Goal: Transaction & Acquisition: Download file/media

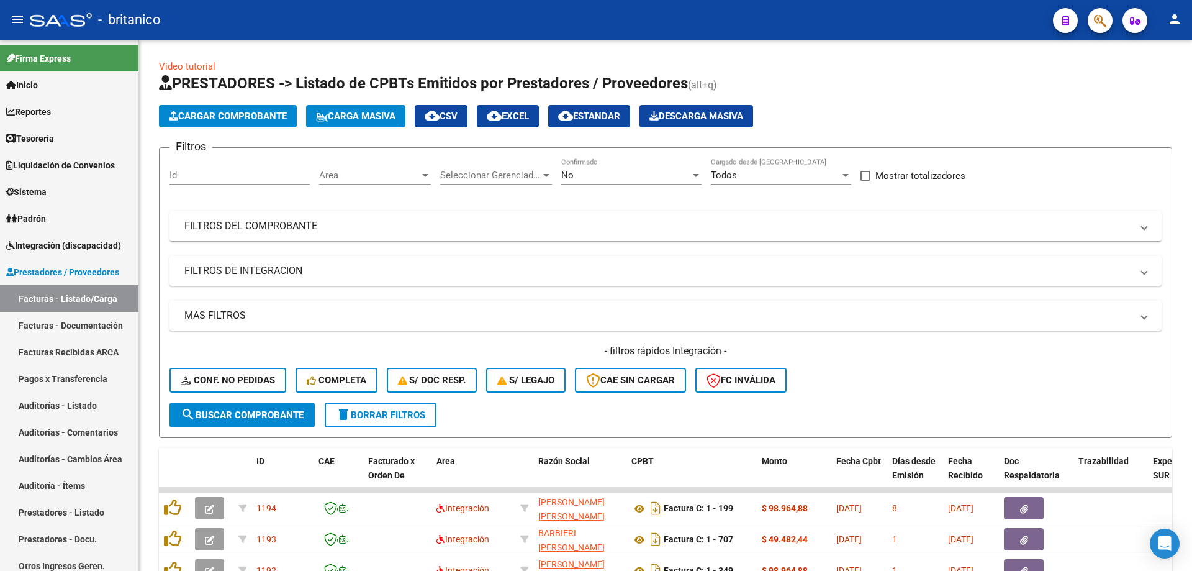
scroll to position [317, 0]
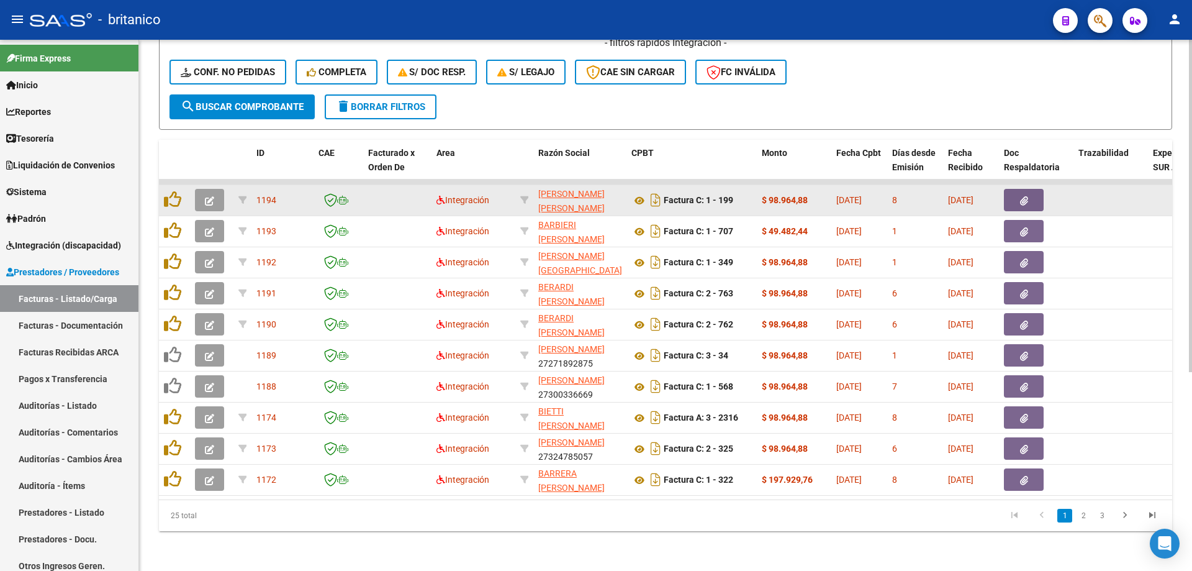
click at [1026, 196] on icon "button" at bounding box center [1024, 200] width 8 height 9
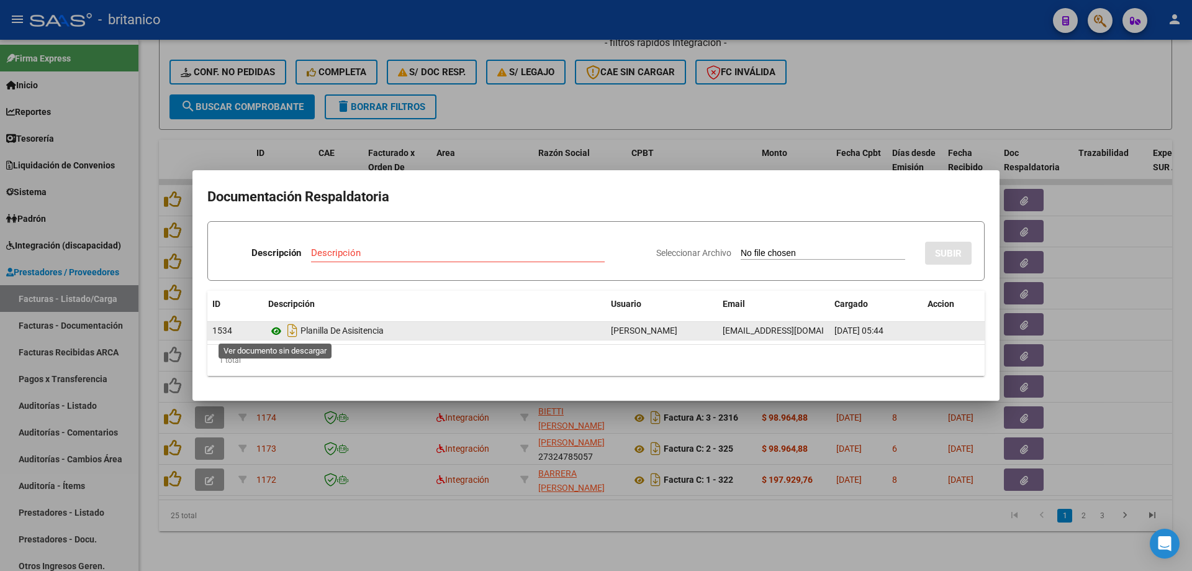
click at [276, 328] on icon at bounding box center [276, 331] width 16 height 15
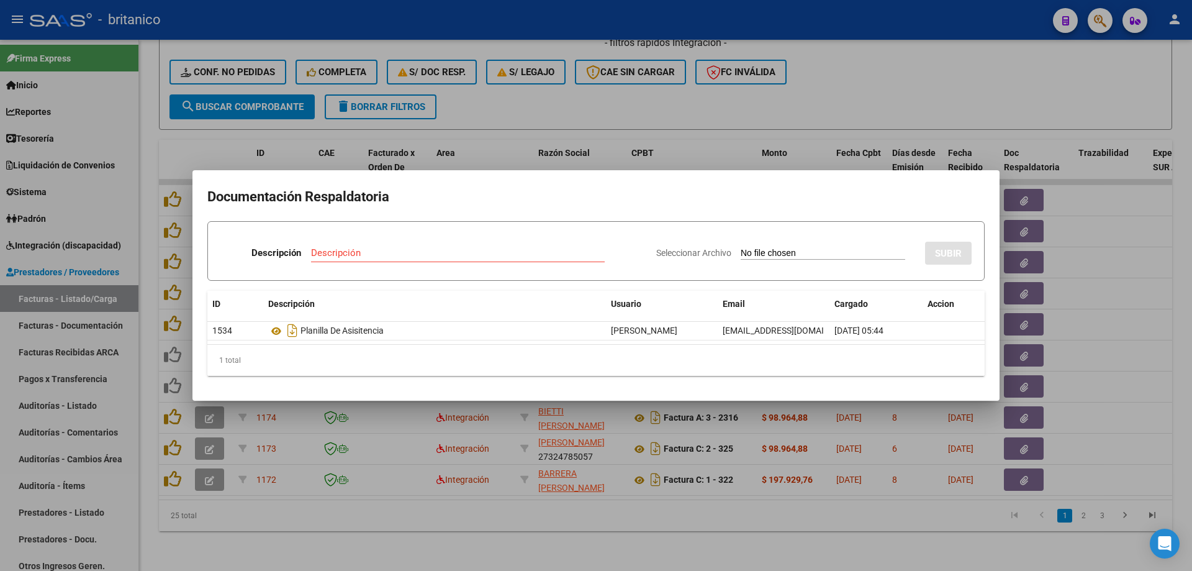
click at [538, 109] on div at bounding box center [596, 285] width 1192 height 571
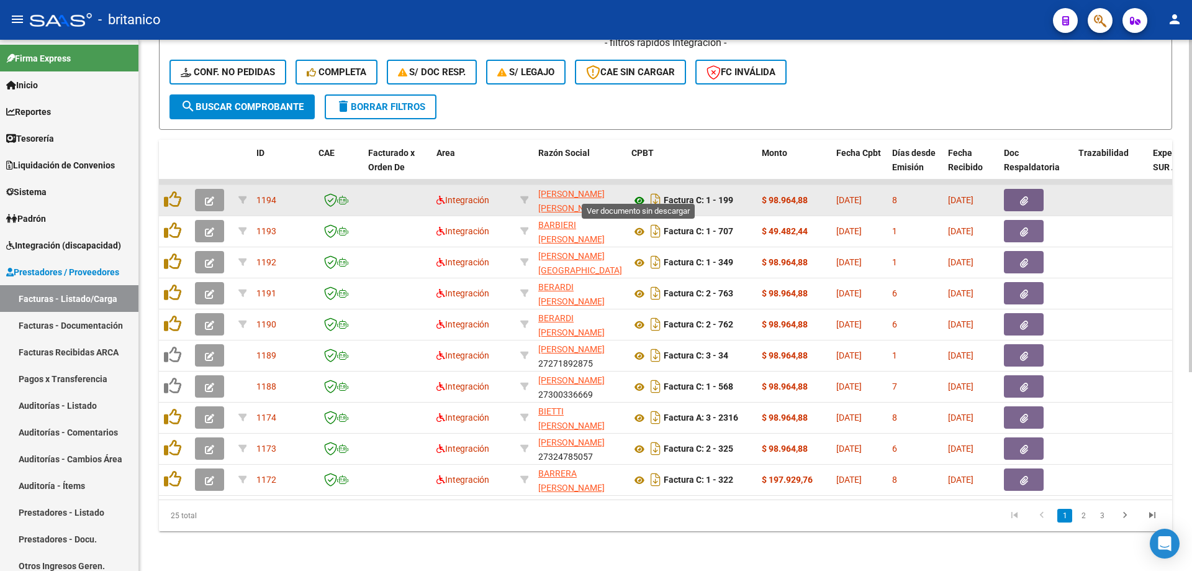
click at [641, 193] on icon at bounding box center [639, 200] width 16 height 15
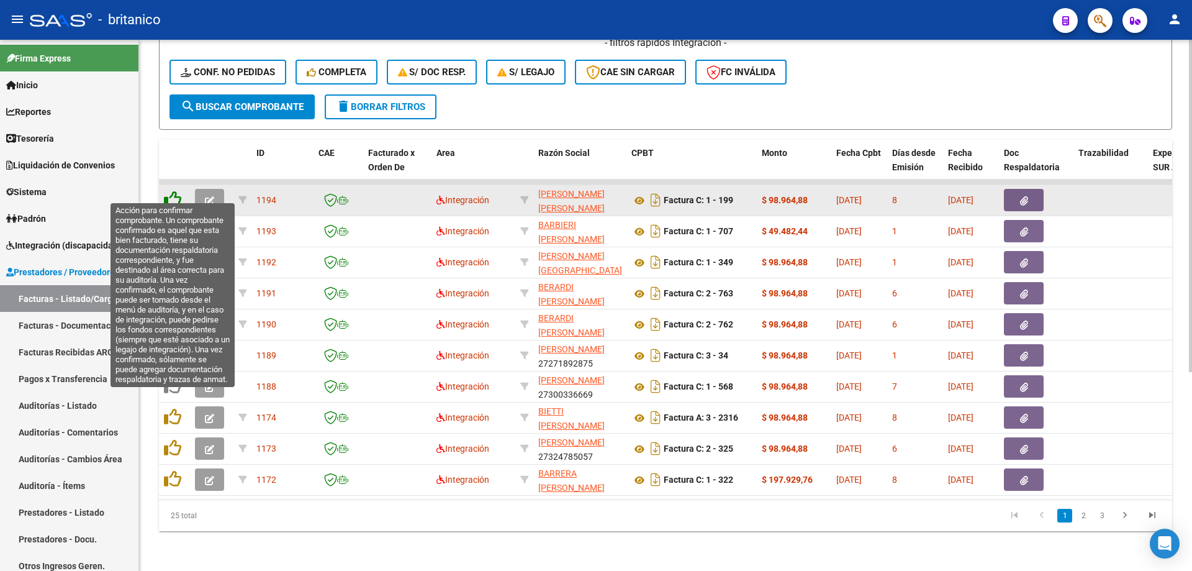
click at [165, 191] on icon at bounding box center [172, 199] width 17 height 17
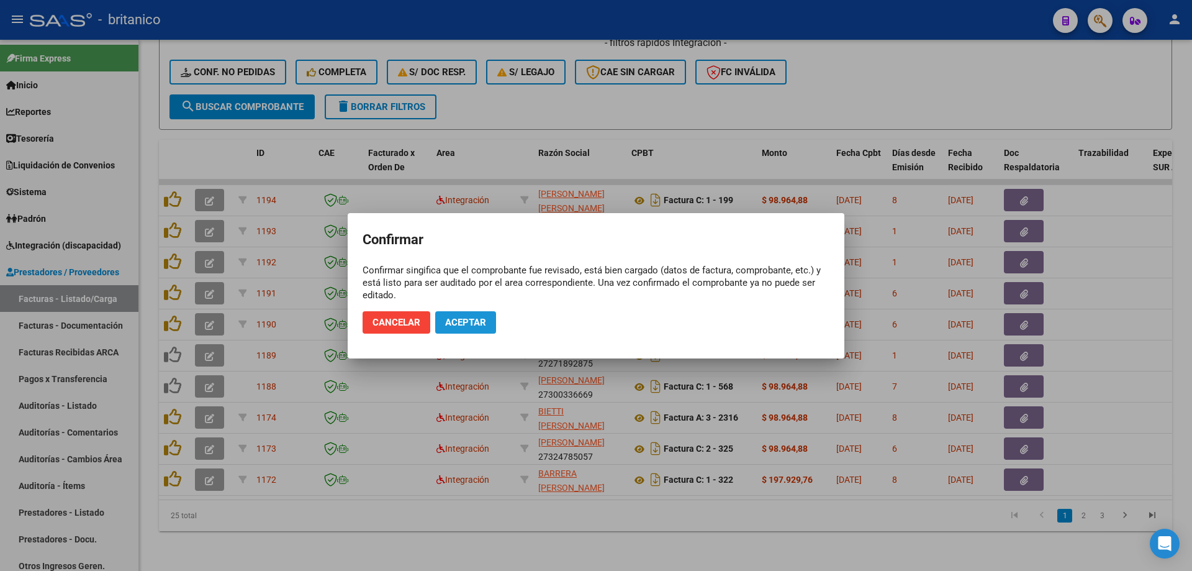
click at [464, 327] on span "Aceptar" at bounding box center [465, 322] width 41 height 11
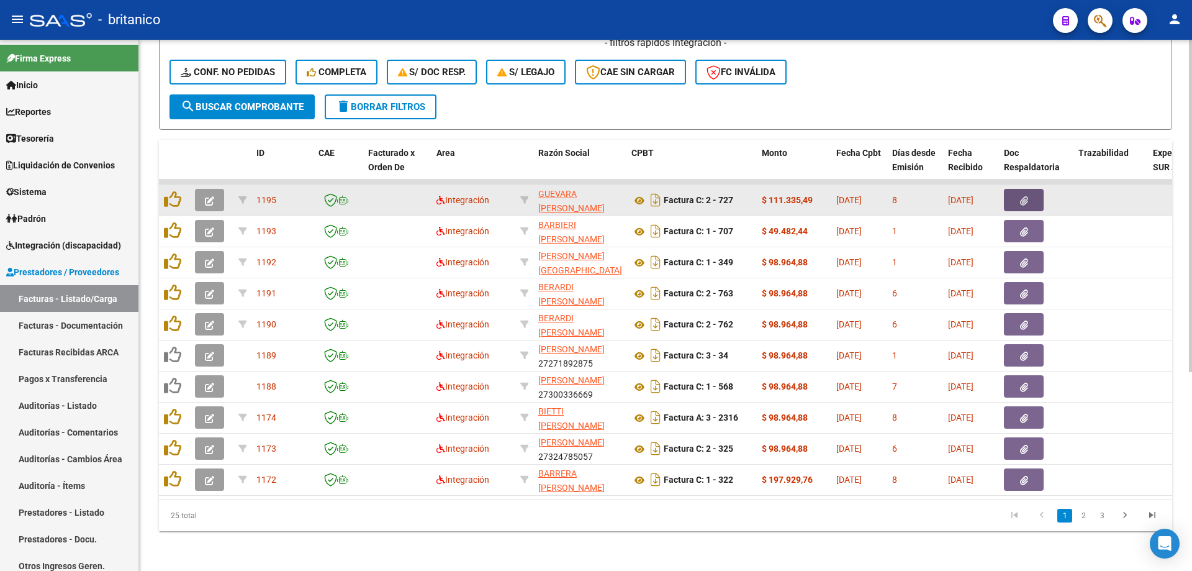
click at [1032, 196] on button "button" at bounding box center [1024, 200] width 40 height 22
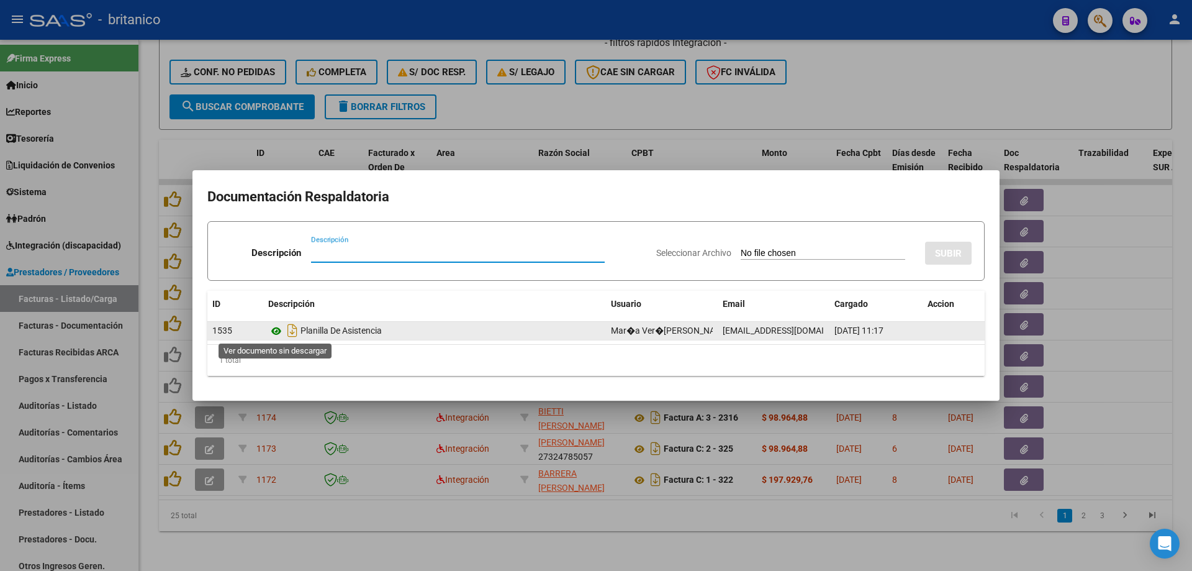
click at [276, 330] on icon at bounding box center [276, 331] width 16 height 15
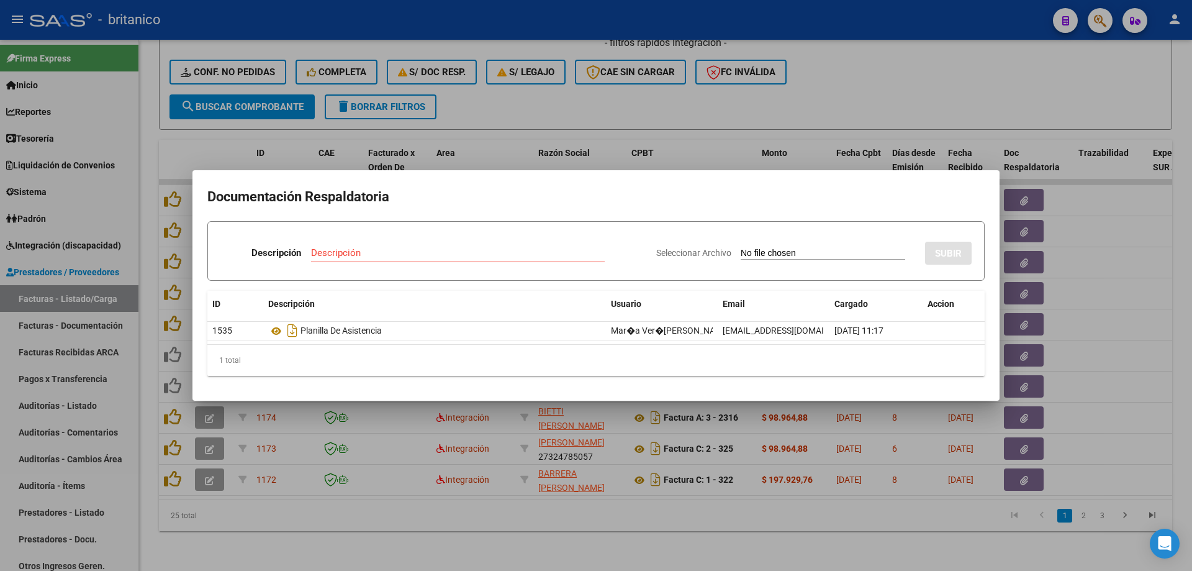
click at [612, 107] on div at bounding box center [596, 285] width 1192 height 571
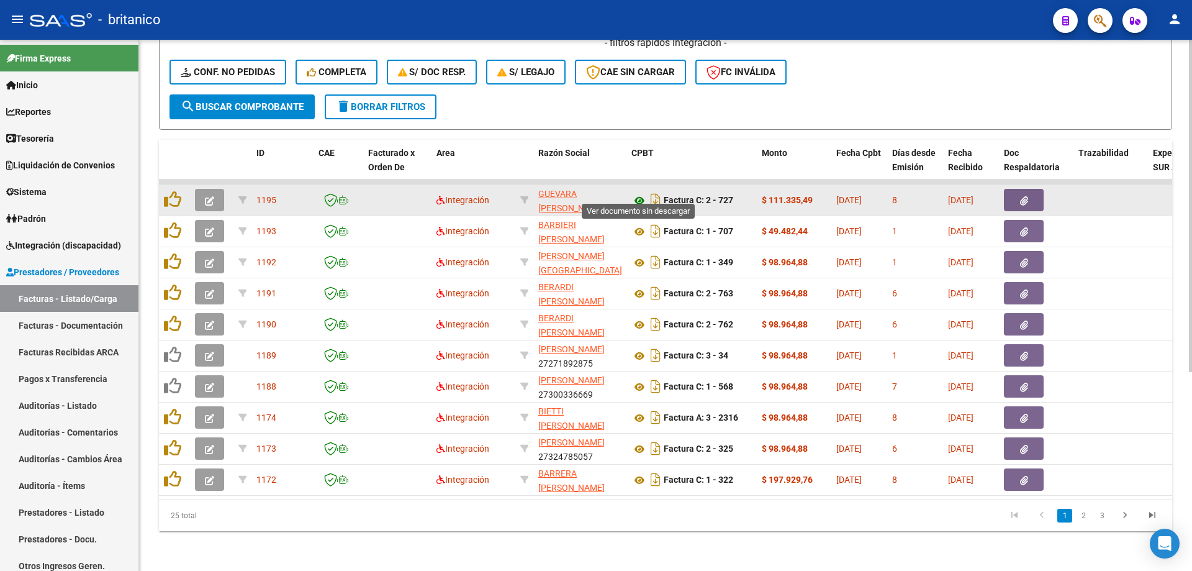
click at [639, 193] on icon at bounding box center [639, 200] width 16 height 15
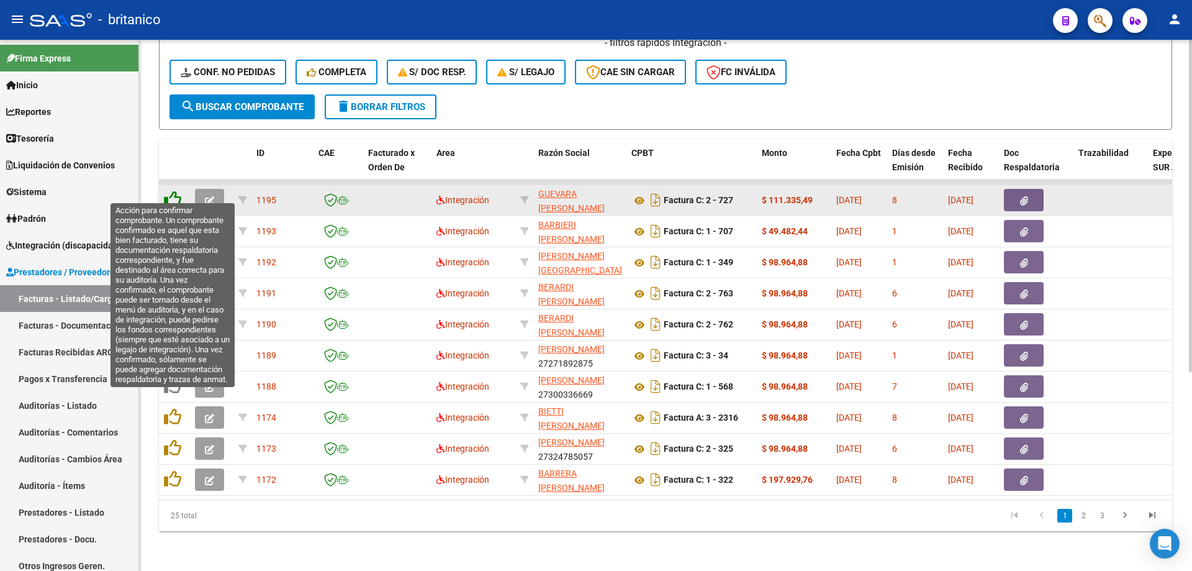
click at [173, 191] on icon at bounding box center [172, 199] width 17 height 17
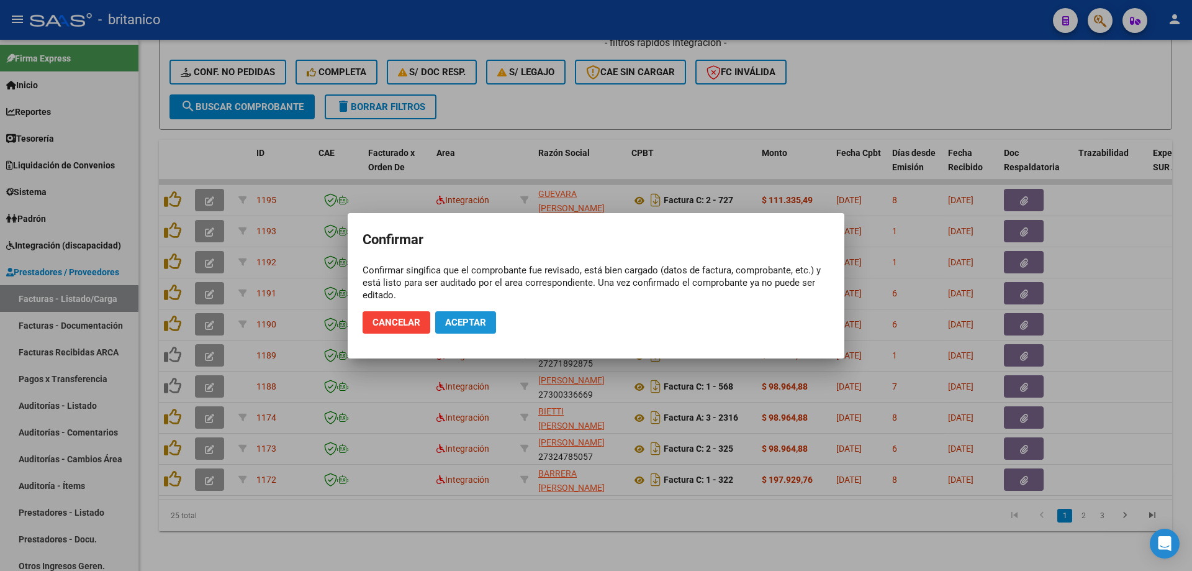
click at [479, 317] on span "Aceptar" at bounding box center [465, 322] width 41 height 11
